Goal: Register for event/course

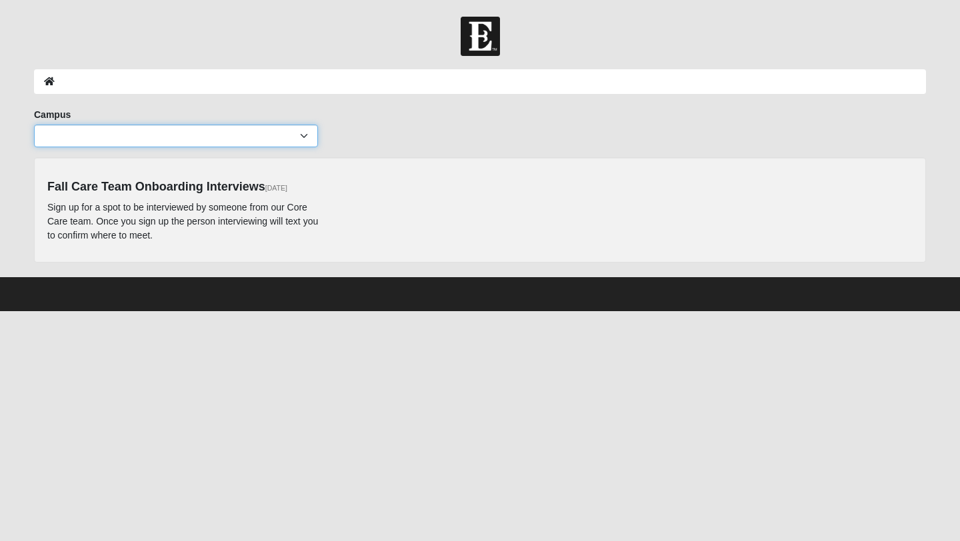
click at [304, 137] on select "[GEOGRAPHIC_DATA] [GEOGRAPHIC_DATA] (Coming Soon) Eleven22 Online [PERSON_NAME]…" at bounding box center [176, 136] width 284 height 23
select select "3"
click at [34, 125] on select "[GEOGRAPHIC_DATA] [GEOGRAPHIC_DATA] (Coming Soon) Eleven22 Online [PERSON_NAME]…" at bounding box center [176, 136] width 284 height 23
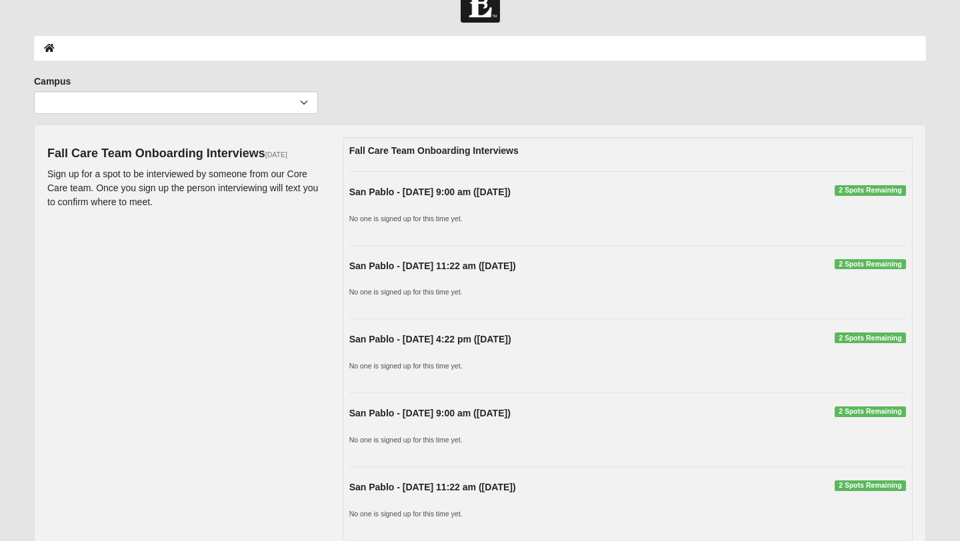
scroll to position [24, 0]
